Goal: Transaction & Acquisition: Purchase product/service

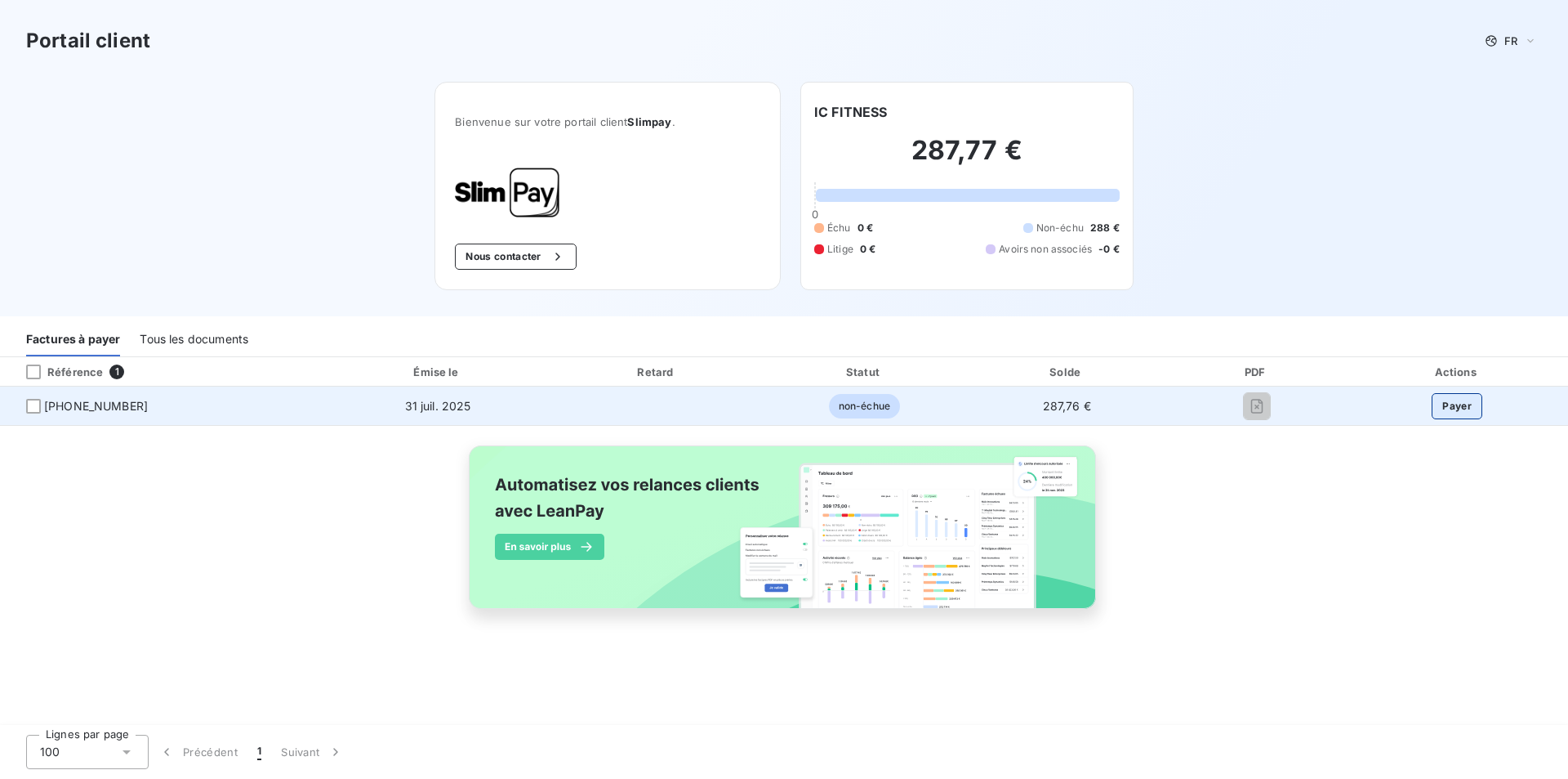
click at [1454, 403] on button "Payer" at bounding box center [1458, 406] width 51 height 26
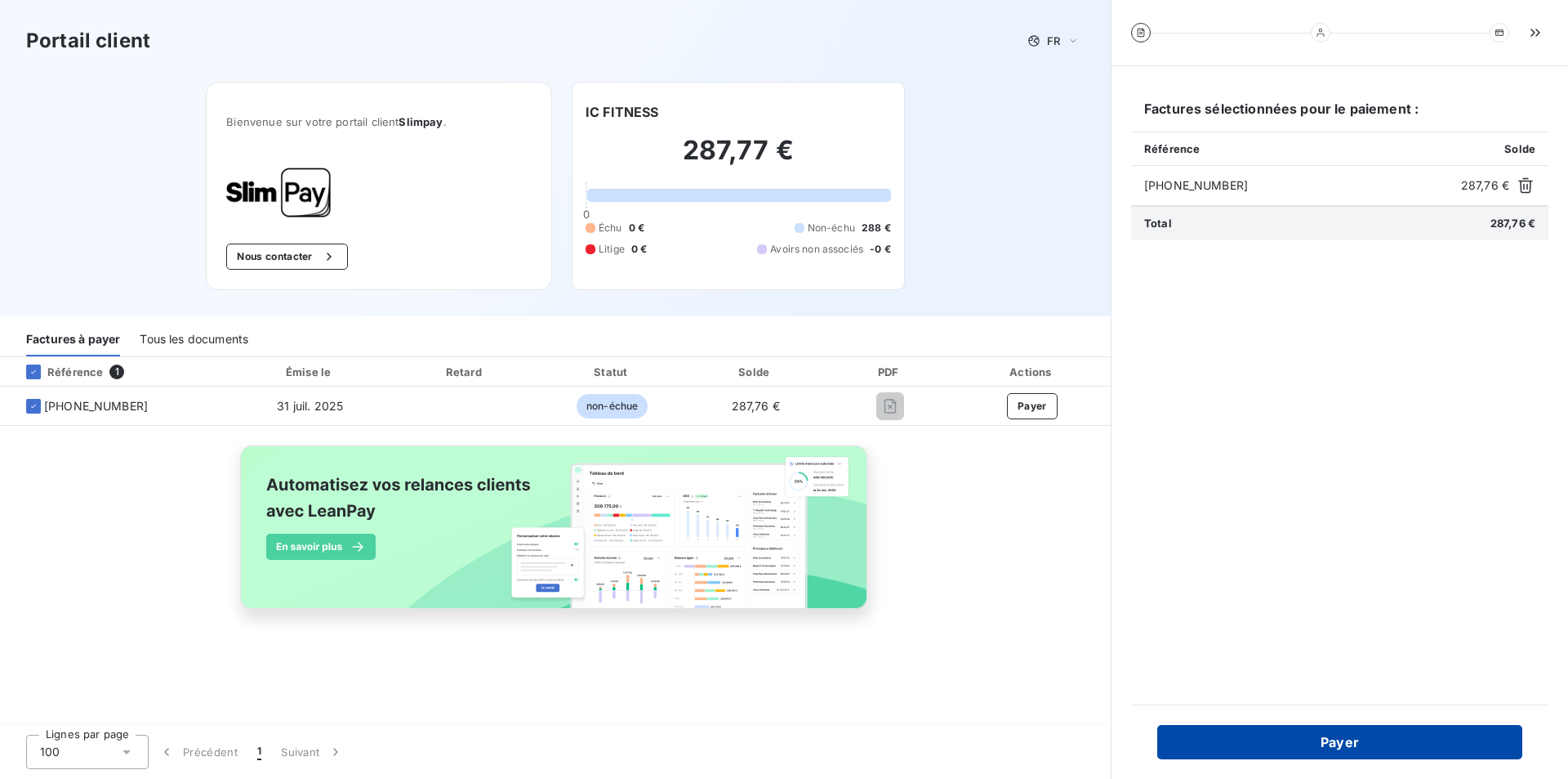
click at [1349, 734] on button "Payer" at bounding box center [1339, 741] width 365 height 34
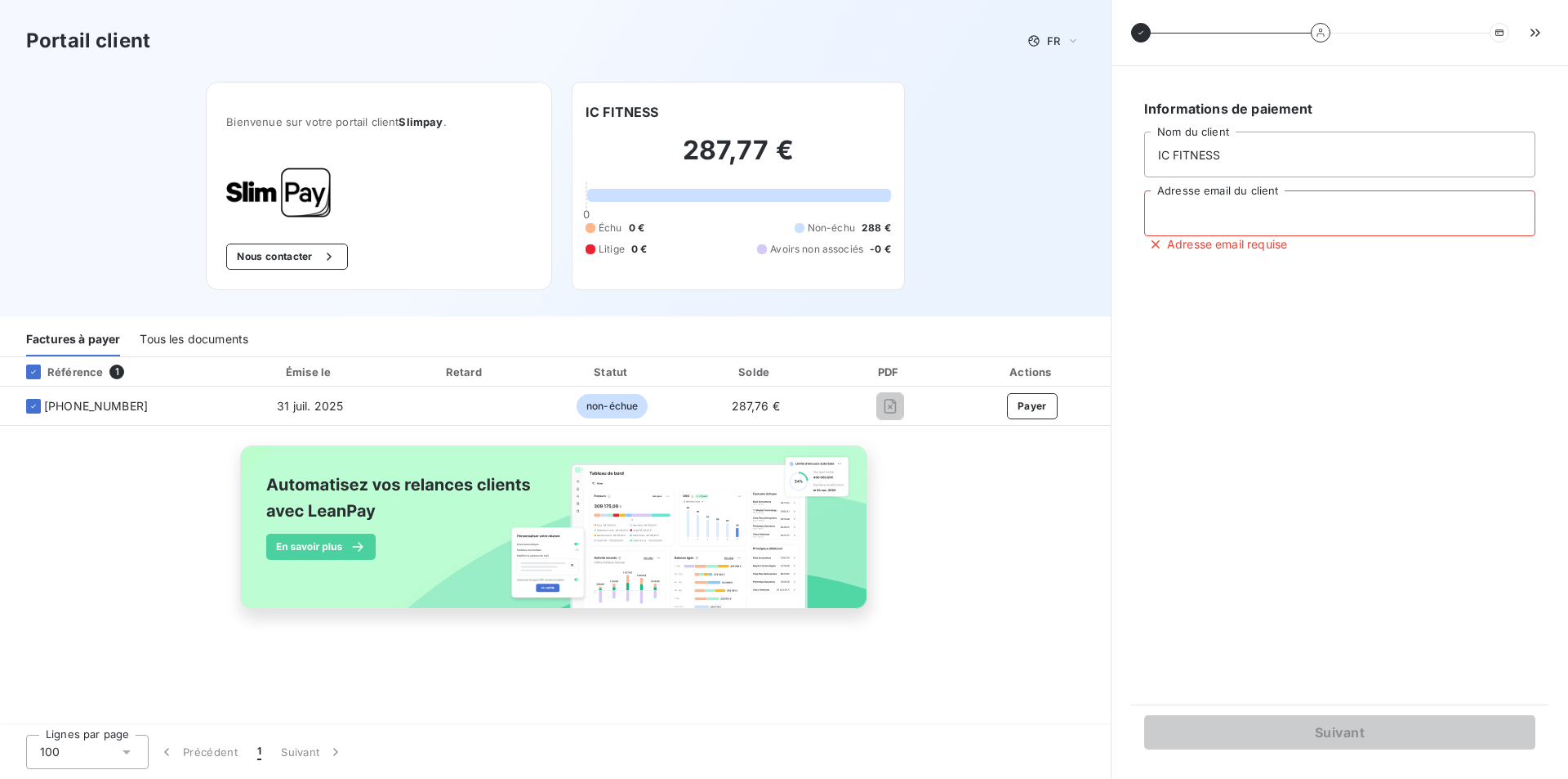
click at [1171, 212] on input "Adresse email du client" at bounding box center [1339, 213] width 392 height 46
paste input "[EMAIL_ADDRESS][DOMAIN_NAME]"
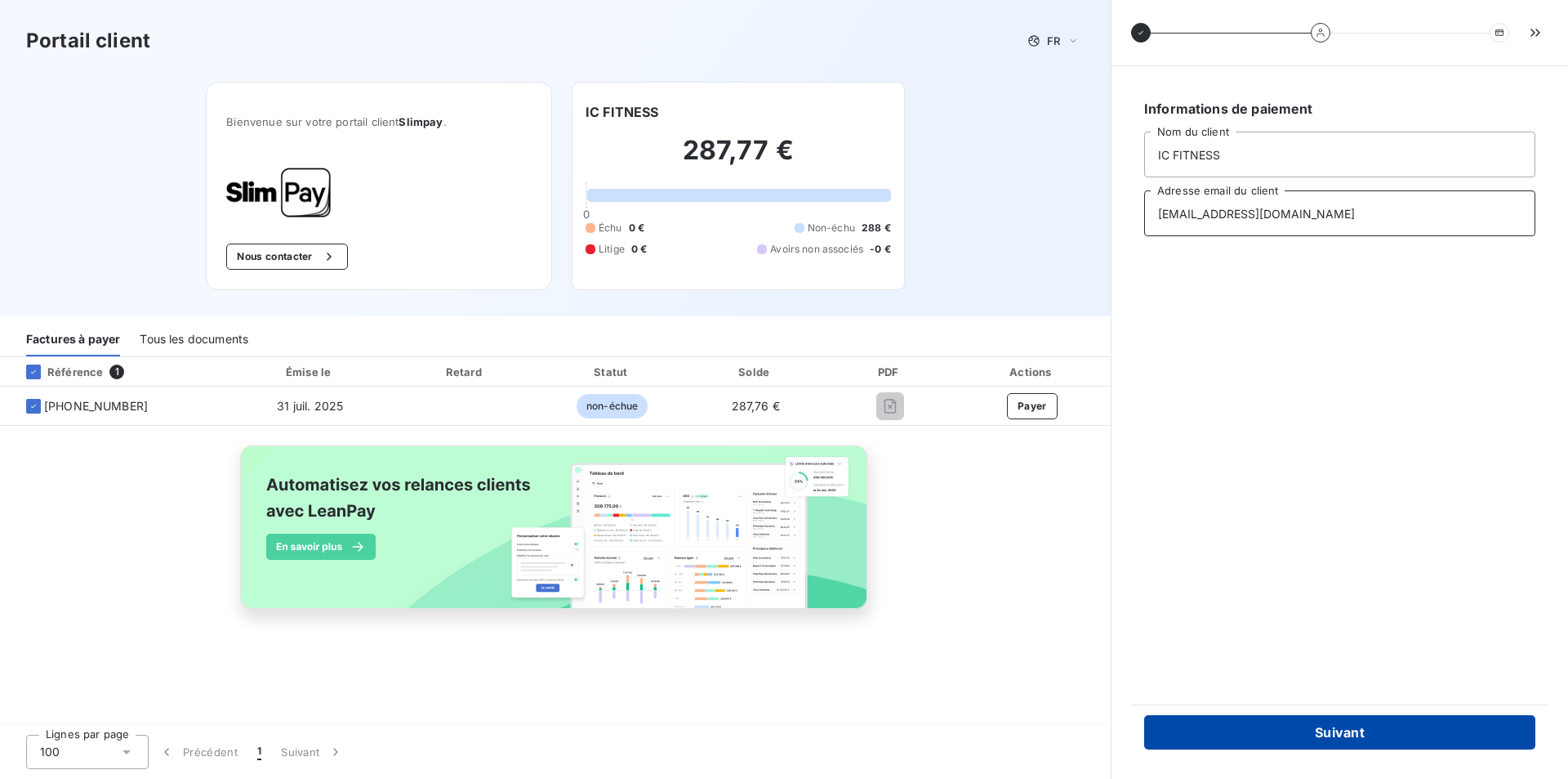
type input "[EMAIL_ADDRESS][DOMAIN_NAME]"
click at [1330, 735] on button "Suivant" at bounding box center [1339, 732] width 392 height 34
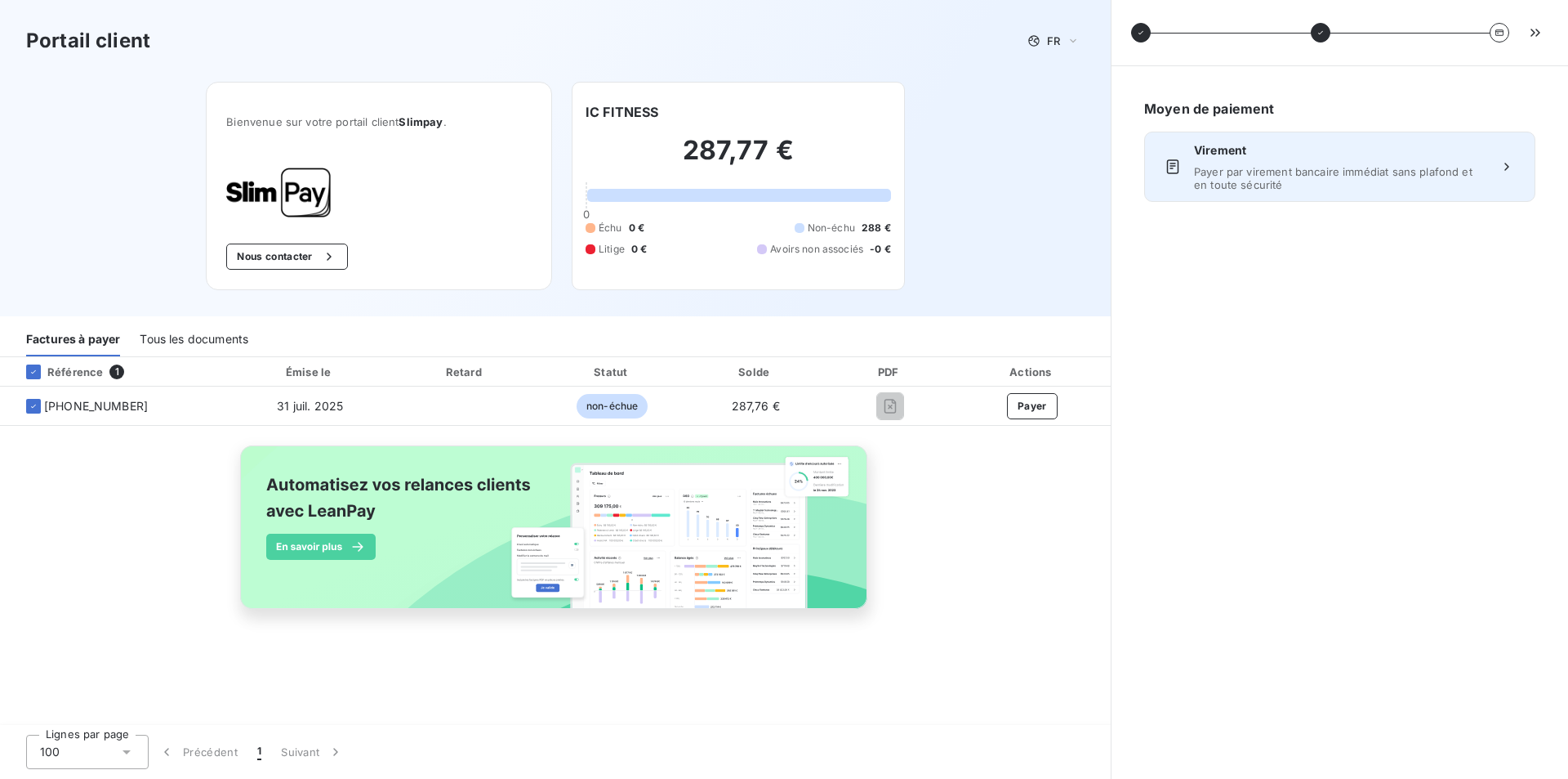
click at [1270, 156] on span "Virement" at bounding box center [1339, 150] width 292 height 17
